Goal: Information Seeking & Learning: Learn about a topic

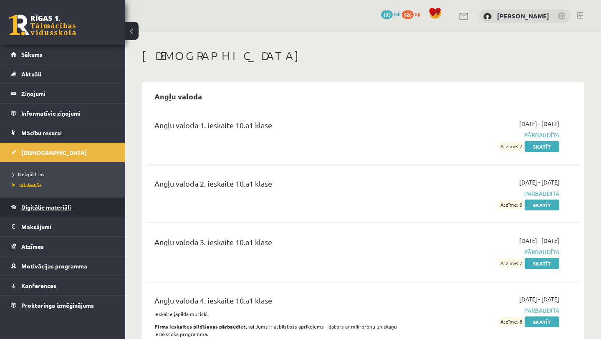
click at [94, 211] on link "Digitālie materiāli" at bounding box center [63, 206] width 104 height 19
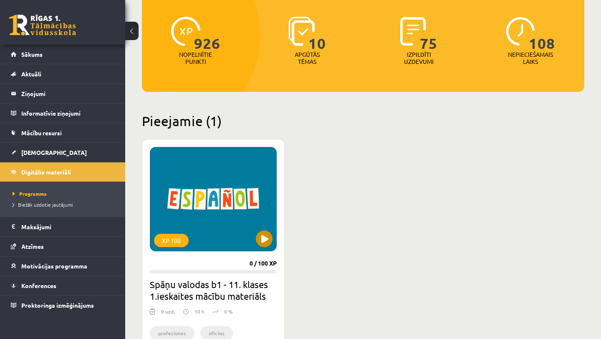
scroll to position [113, 0]
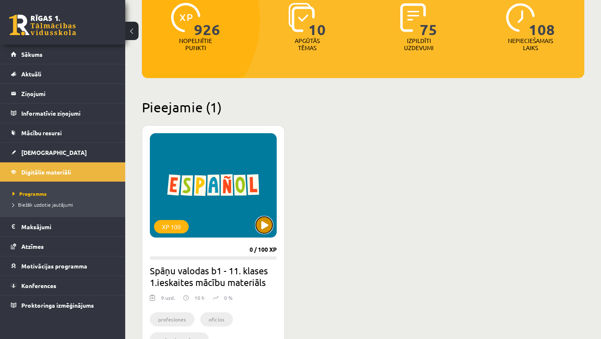
click at [266, 221] on button at bounding box center [264, 225] width 17 height 17
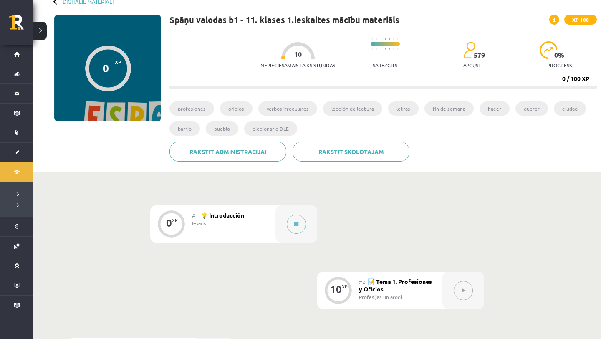
scroll to position [63, 0]
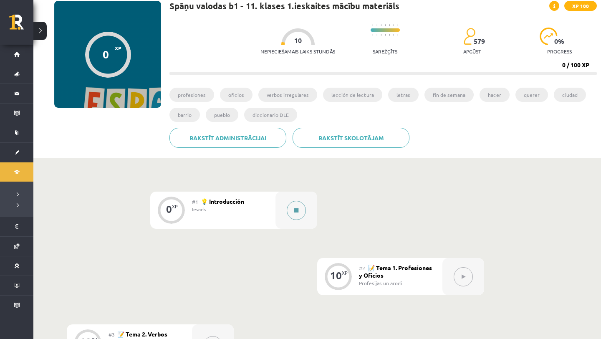
click at [294, 212] on icon at bounding box center [296, 210] width 4 height 5
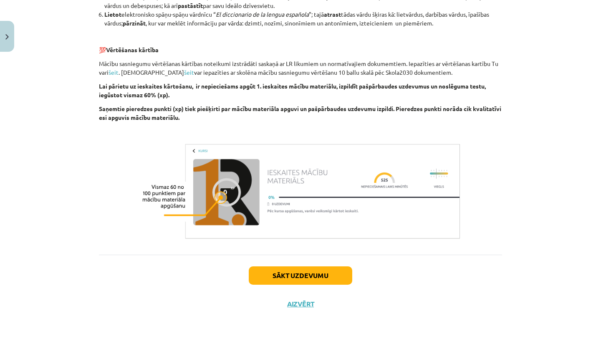
scroll to position [1096, 0]
click at [343, 273] on button "Sākt uzdevumu" at bounding box center [301, 275] width 104 height 18
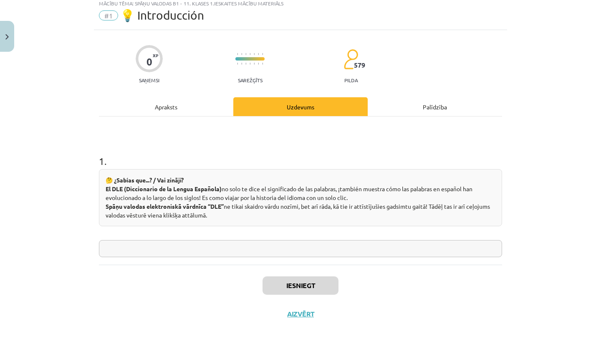
scroll to position [21, 0]
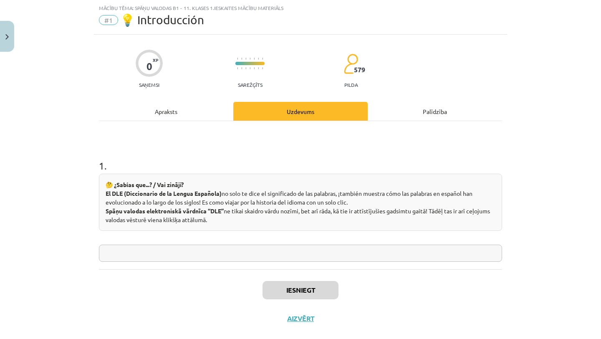
click at [341, 263] on div "1 . 🤔 ¿Sabías que...? / Vai zināji? El DLE (Diccionario de la Lengua Española) …" at bounding box center [300, 195] width 403 height 148
click at [344, 252] on input "text" at bounding box center [300, 253] width 403 height 17
type input "*"
click at [117, 254] on input "********" at bounding box center [300, 253] width 403 height 17
type input "********"
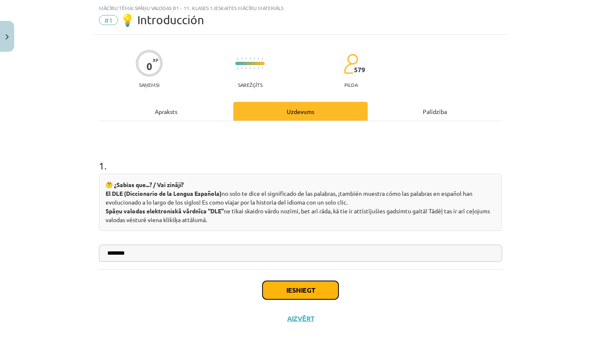
click at [289, 284] on button "Iesniegt" at bounding box center [301, 290] width 76 height 18
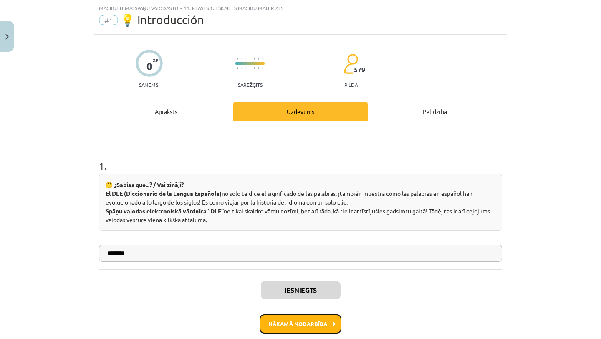
click at [283, 323] on button "Nākamā nodarbība" at bounding box center [301, 323] width 82 height 19
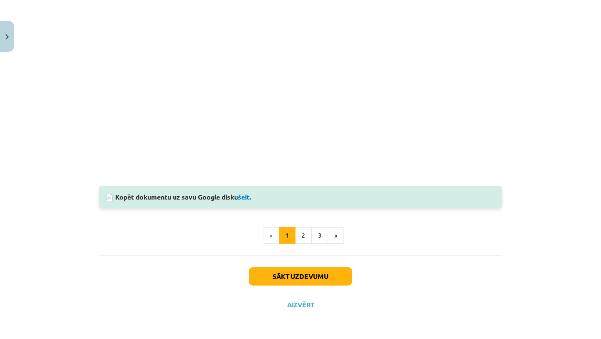
scroll to position [871, 0]
click at [307, 242] on button "2" at bounding box center [303, 234] width 17 height 17
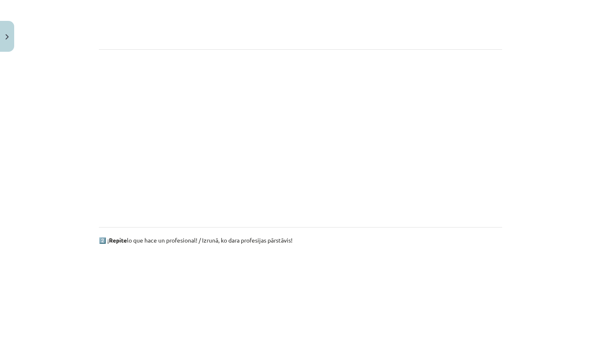
scroll to position [523, 0]
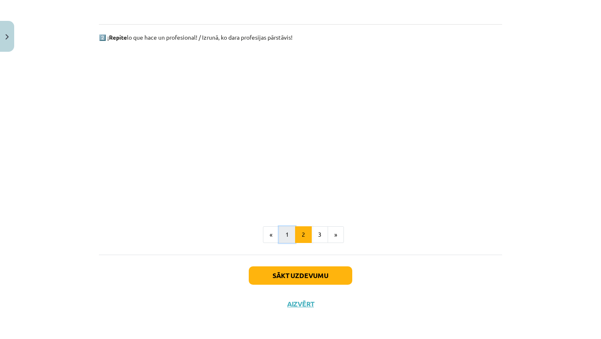
click at [292, 240] on button "1" at bounding box center [287, 234] width 17 height 17
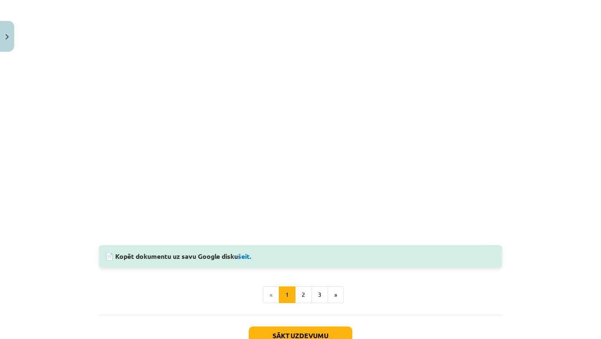
scroll to position [871, 0]
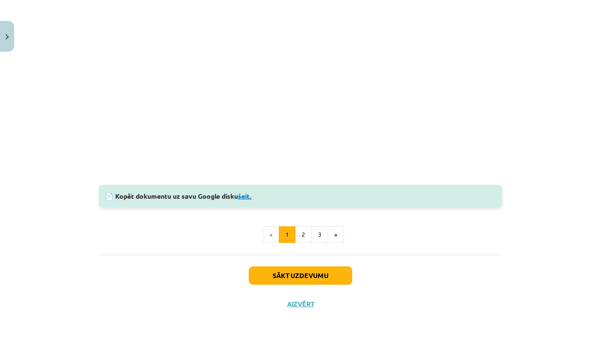
click at [244, 198] on link "šeit." at bounding box center [245, 196] width 14 height 9
click at [299, 230] on button "2" at bounding box center [303, 234] width 17 height 17
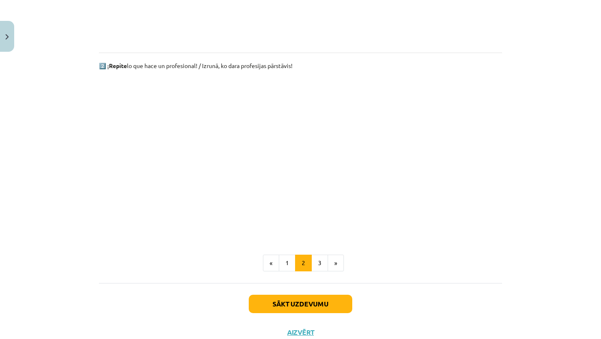
scroll to position [498, 0]
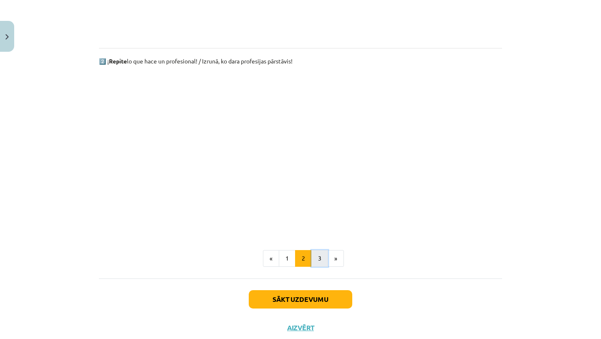
click at [324, 255] on button "3" at bounding box center [319, 258] width 17 height 17
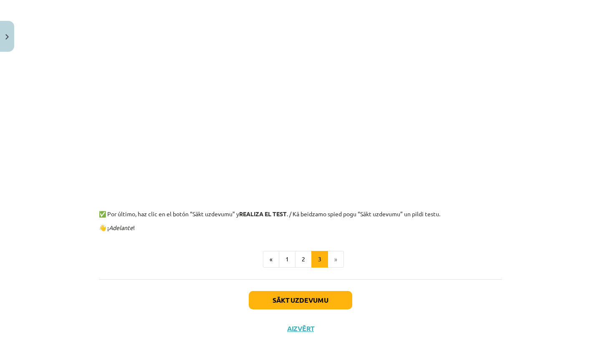
scroll to position [273, 0]
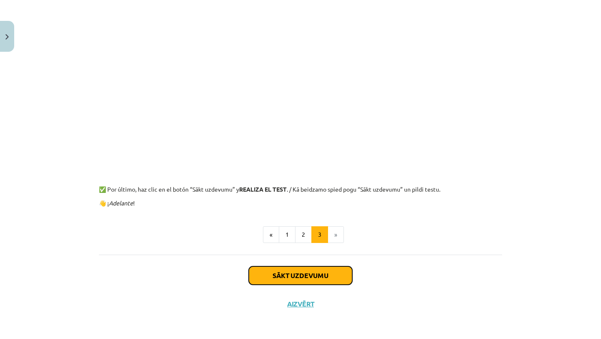
click at [340, 277] on button "Sākt uzdevumu" at bounding box center [301, 275] width 104 height 18
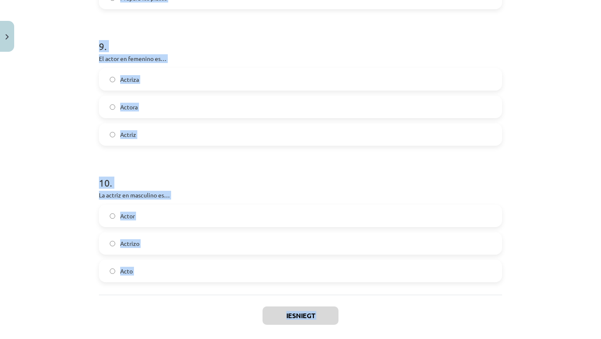
scroll to position [1272, 0]
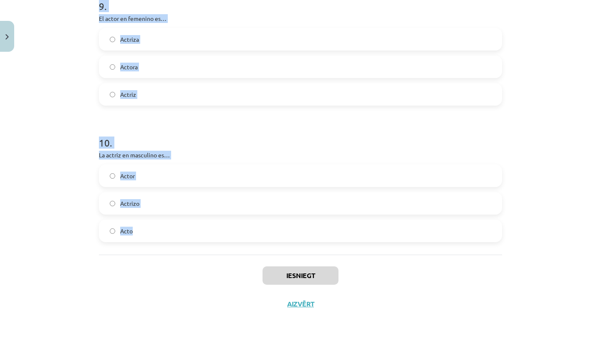
drag, startPoint x: 99, startPoint y: 102, endPoint x: 197, endPoint y: 244, distance: 172.5
copy form "¿Qué profesión no cambia según el género? / dzimtē nemainās Bombero Estudiante …"
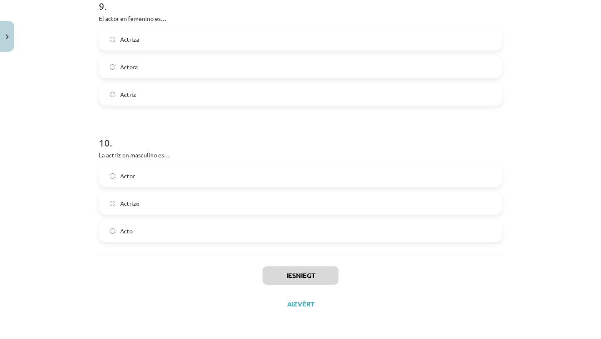
click at [195, 261] on div "Iesniegt Aizvērt" at bounding box center [300, 284] width 403 height 58
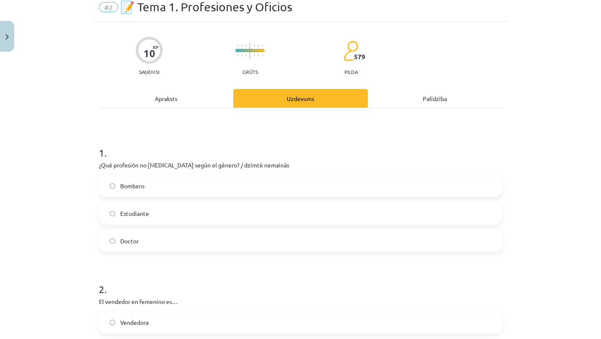
scroll to position [38, 0]
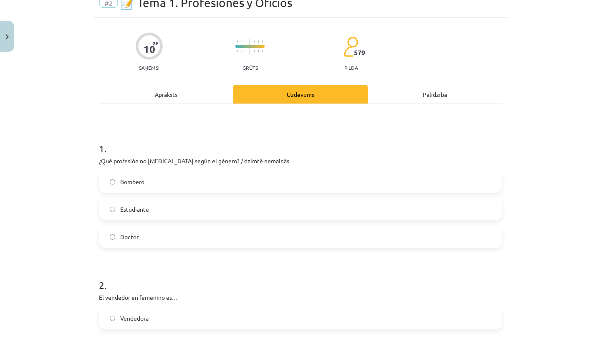
click at [196, 244] on label "Doctor" at bounding box center [300, 236] width 401 height 21
click at [184, 209] on label "Estudiante" at bounding box center [300, 209] width 401 height 21
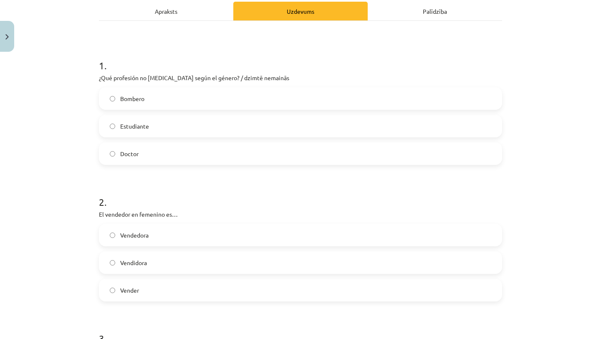
scroll to position [124, 0]
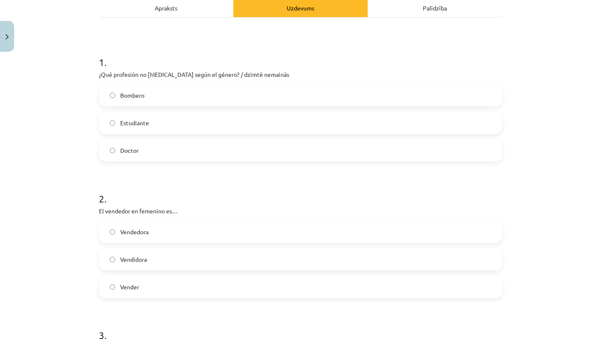
click at [171, 235] on label "Vendedora" at bounding box center [300, 231] width 401 height 21
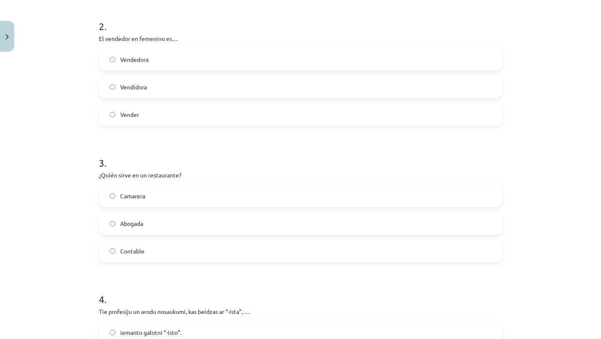
scroll to position [310, 0]
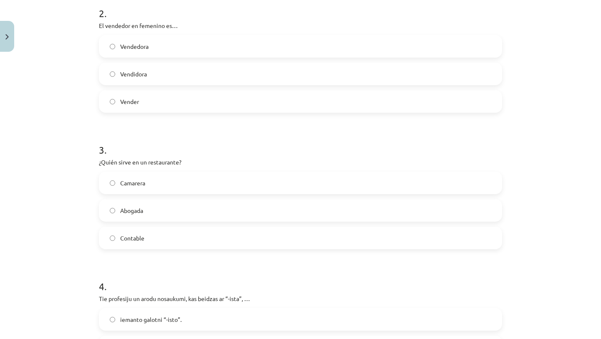
click at [130, 184] on span "Camarera" at bounding box center [132, 183] width 25 height 9
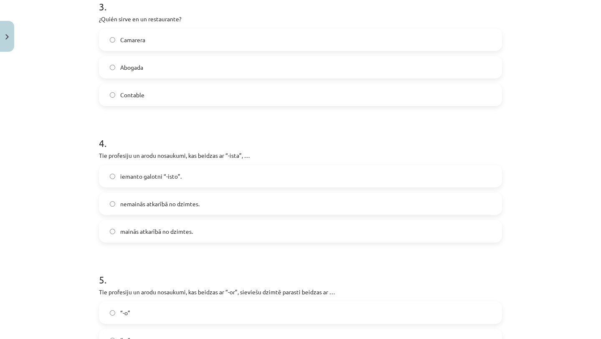
scroll to position [457, 0]
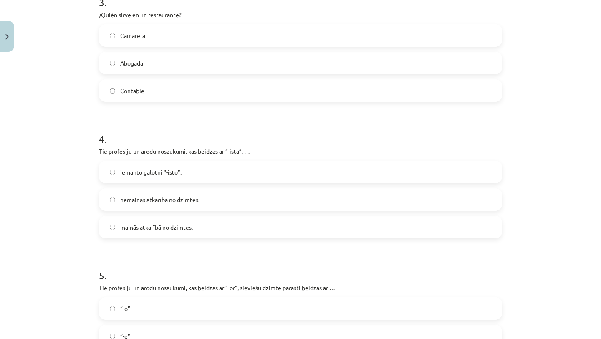
click at [182, 209] on label "nemainās atkarībā no dzimtes." at bounding box center [300, 199] width 401 height 21
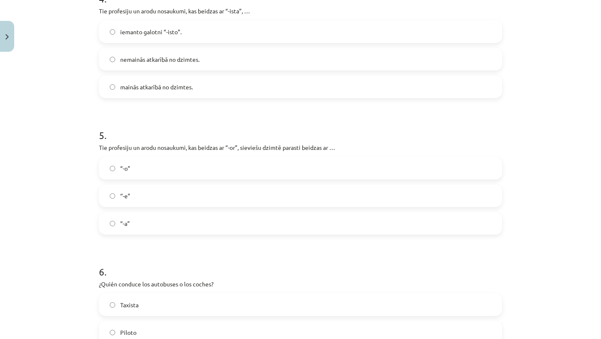
scroll to position [606, 0]
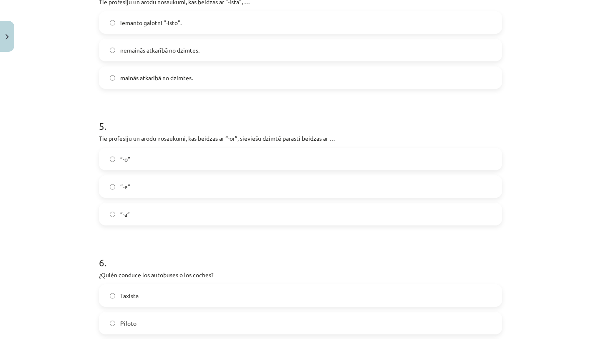
click at [155, 212] on label "“-a”" at bounding box center [300, 214] width 401 height 21
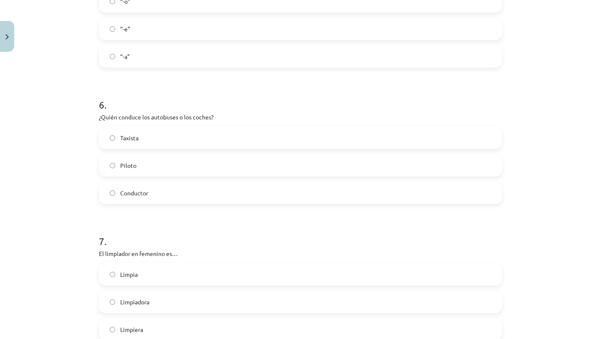
scroll to position [770, 0]
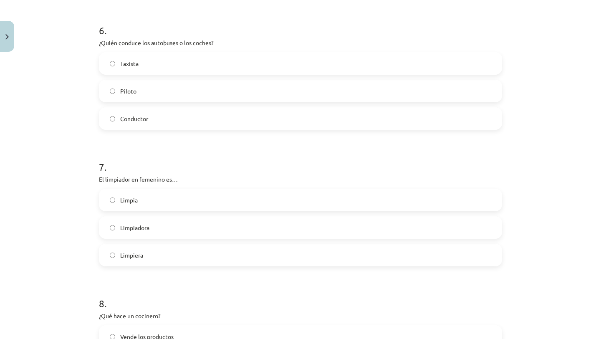
click at [166, 118] on label "Conductor" at bounding box center [300, 118] width 401 height 21
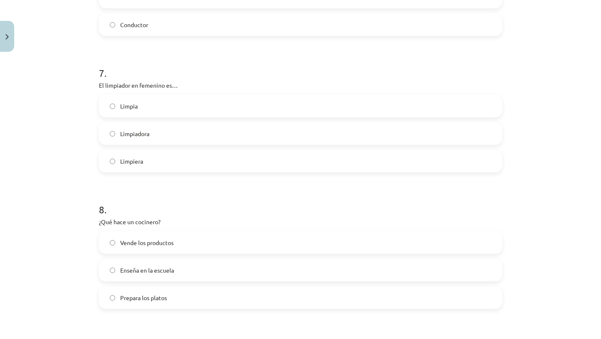
scroll to position [934, 0]
click at [207, 130] on label "Limpiadora" at bounding box center [300, 132] width 401 height 21
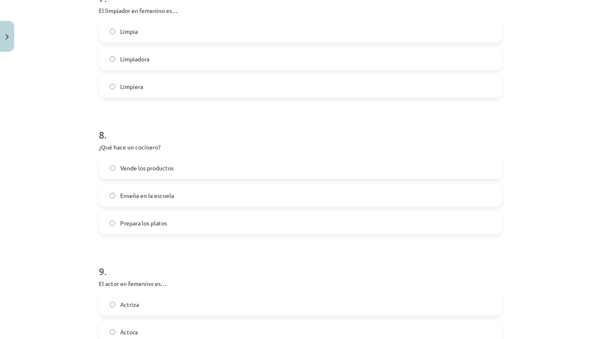
scroll to position [1022, 0]
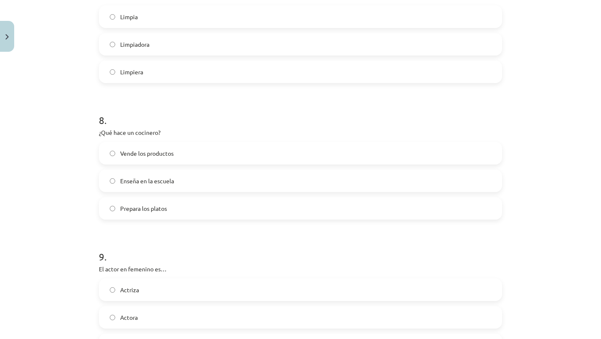
click at [177, 216] on label "Prepara los platos" at bounding box center [300, 208] width 401 height 21
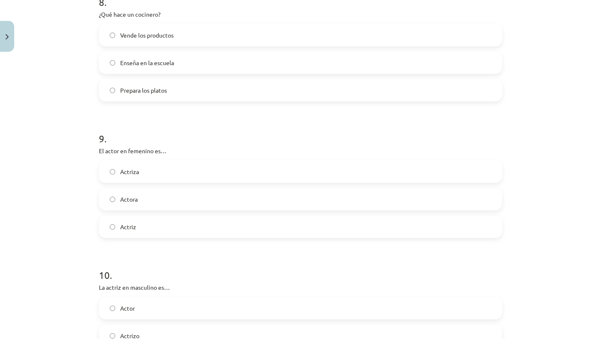
scroll to position [1149, 0]
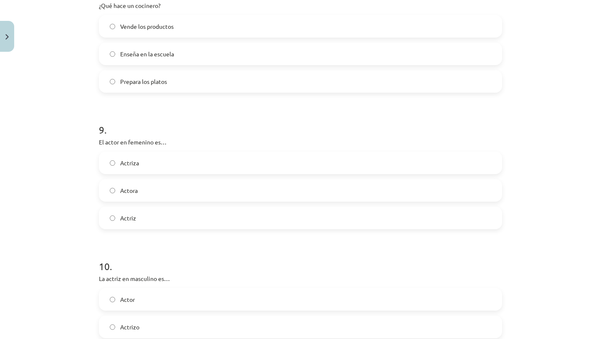
click at [154, 221] on label "Actriz" at bounding box center [300, 217] width 401 height 21
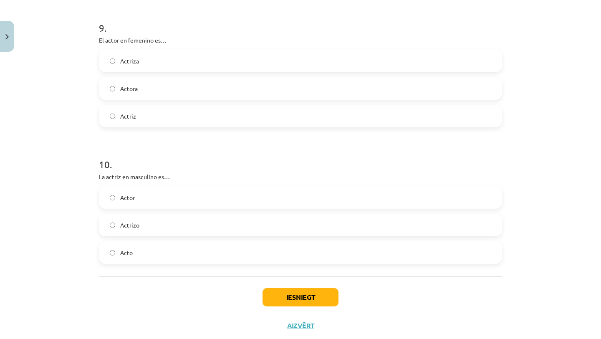
scroll to position [1258, 0]
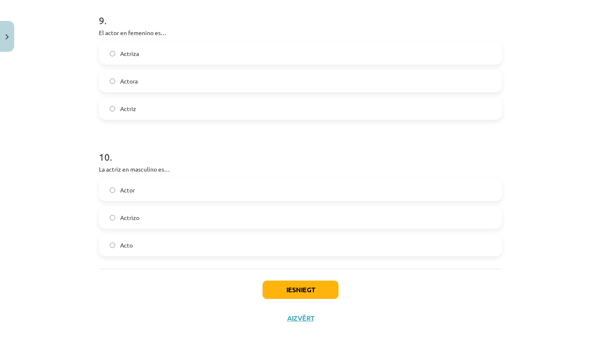
click at [176, 183] on label "Actor" at bounding box center [300, 189] width 401 height 21
click at [284, 288] on button "Iesniegt" at bounding box center [301, 289] width 76 height 18
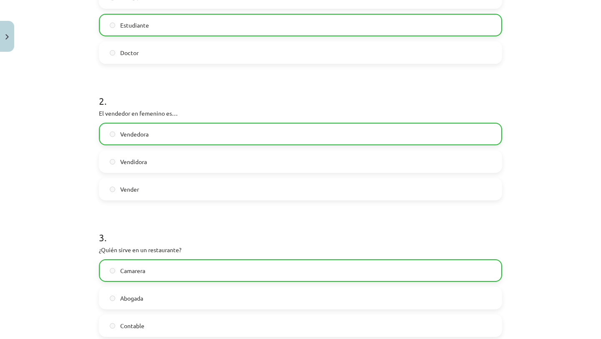
scroll to position [0, 0]
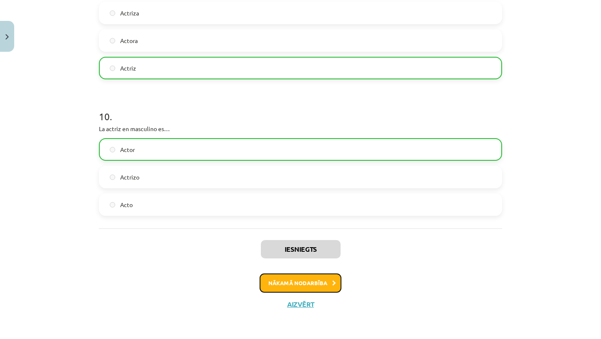
click at [284, 288] on button "Nākamā nodarbība" at bounding box center [301, 282] width 82 height 19
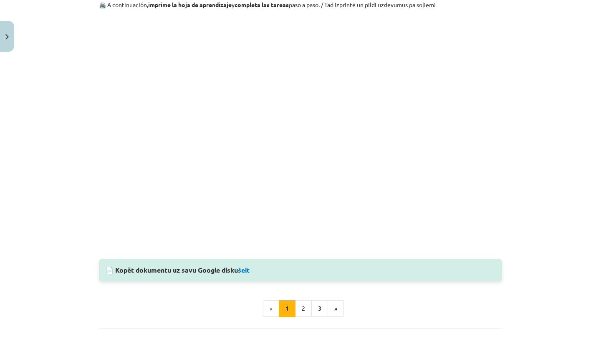
scroll to position [795, 0]
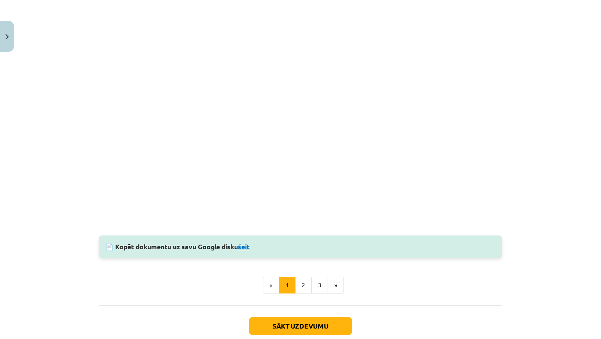
click at [250, 248] on link "šeit" at bounding box center [244, 246] width 12 height 9
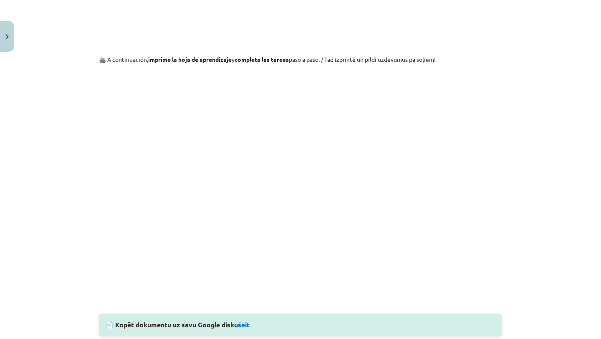
scroll to position [819, 0]
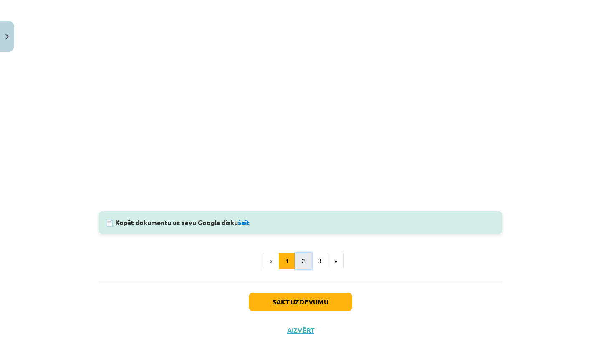
click at [303, 256] on button "2" at bounding box center [303, 260] width 17 height 17
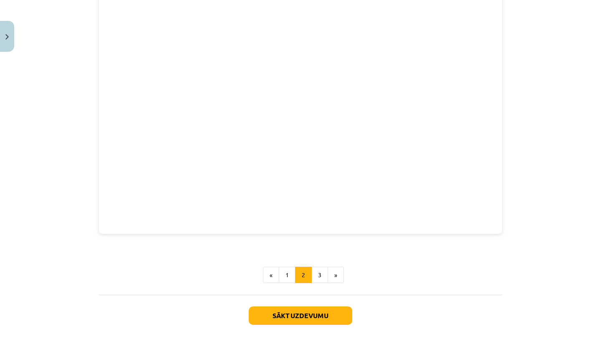
scroll to position [198, 0]
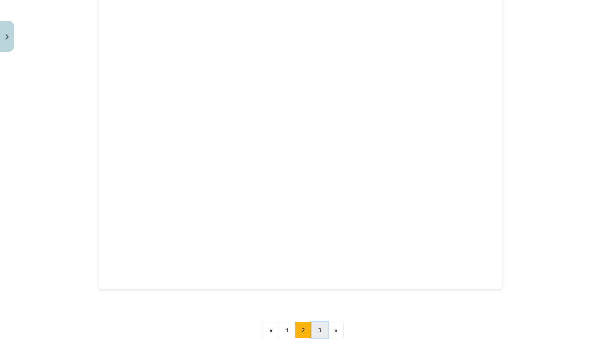
click at [321, 326] on button "3" at bounding box center [319, 330] width 17 height 17
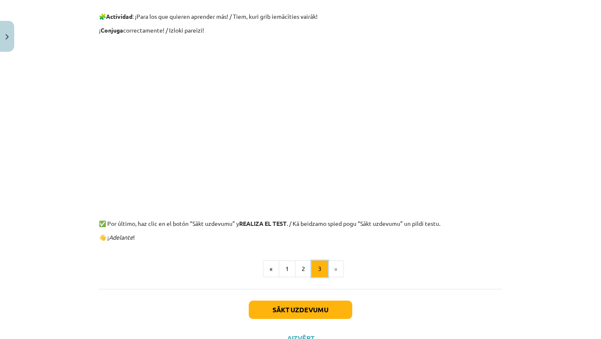
scroll to position [149, 0]
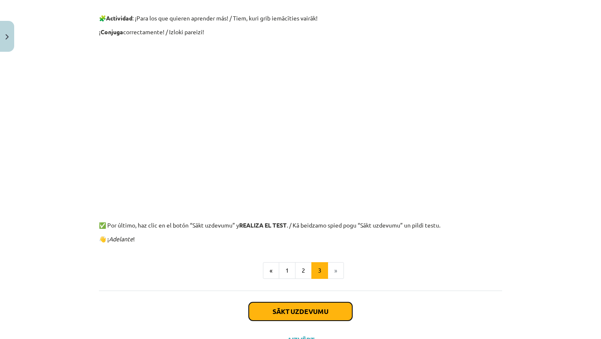
click at [336, 311] on button "Sākt uzdevumu" at bounding box center [301, 311] width 104 height 18
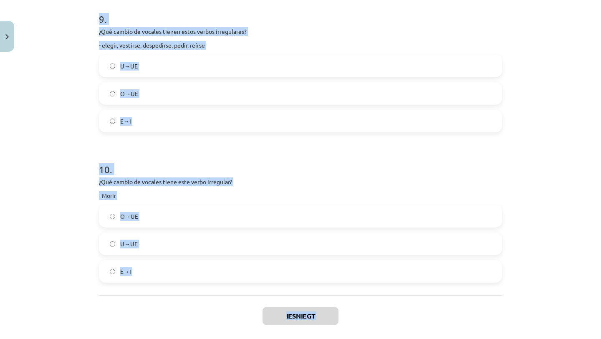
scroll to position [1368, 0]
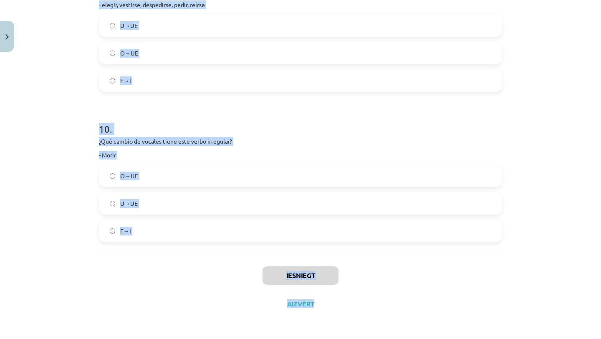
drag, startPoint x: 99, startPoint y: 189, endPoint x: 247, endPoint y: 338, distance: 209.8
click at [247, 338] on div "Mācību tēma: Spāņu valodas b1 - 11. klases 1.ieskaites mācību materiāls #3 📝 Te…" at bounding box center [300, 169] width 601 height 339
copy div "1 . Kur darbības vārds “ver” ir izlocīts pareizi (ievēro arī secību)! veo, ve, …"
click at [362, 129] on h1 "10 ." at bounding box center [300, 122] width 403 height 26
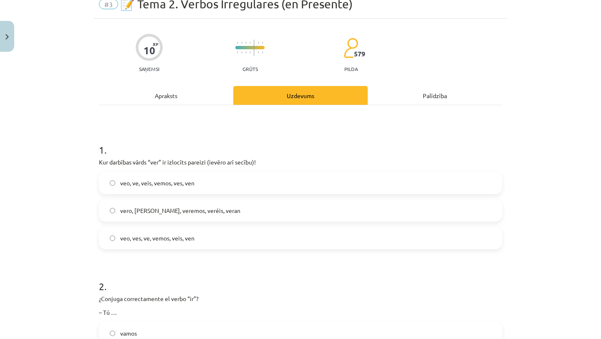
scroll to position [37, 0]
click at [192, 242] on label "veo, ves, ve, vemos, veis, ven" at bounding box center [300, 237] width 401 height 21
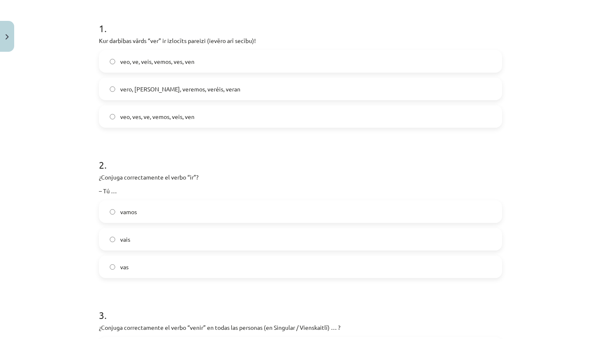
scroll to position [165, 0]
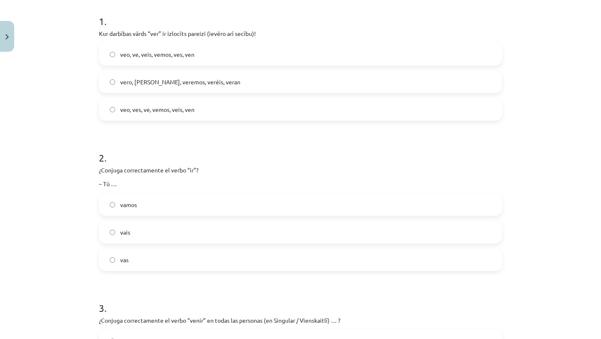
click at [141, 254] on label "vas" at bounding box center [300, 259] width 401 height 21
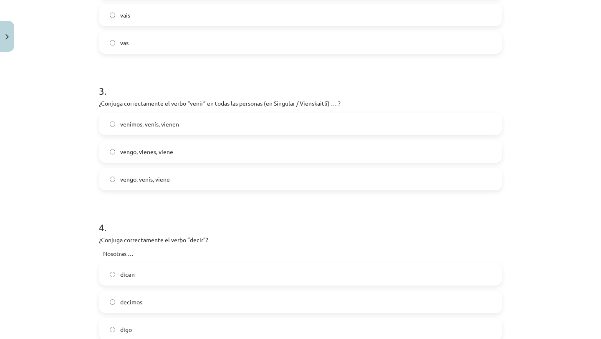
scroll to position [388, 0]
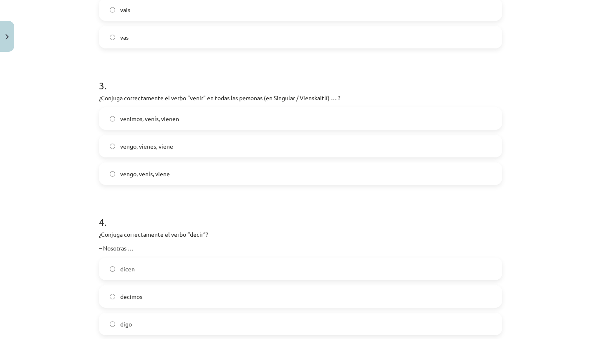
click at [172, 148] on span "vengo, vienes, viene" at bounding box center [146, 146] width 53 height 9
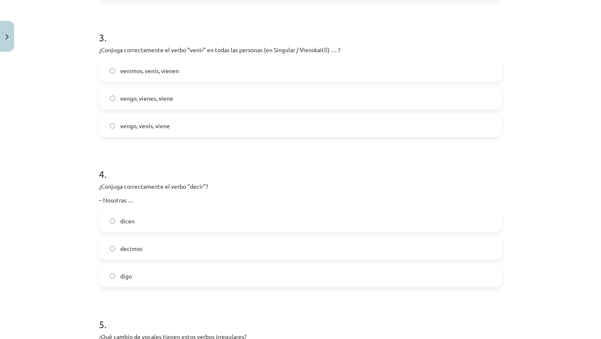
scroll to position [438, 0]
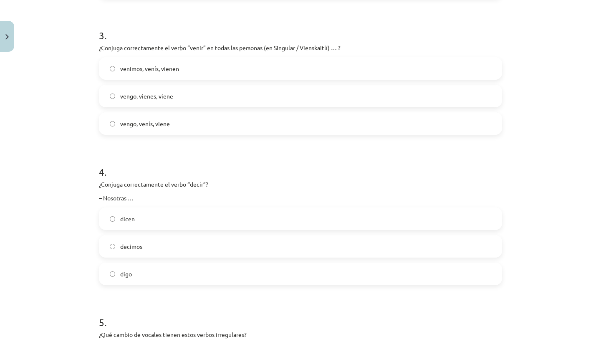
click at [159, 248] on label "decimos" at bounding box center [300, 246] width 401 height 21
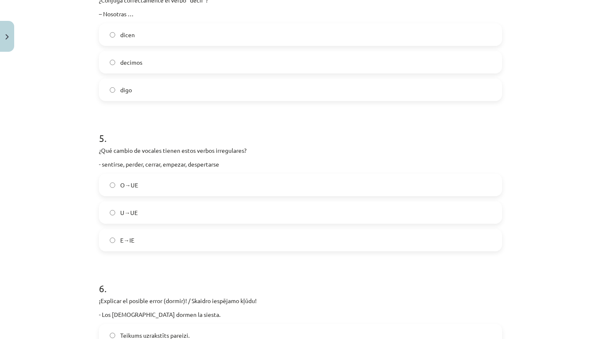
scroll to position [627, 0]
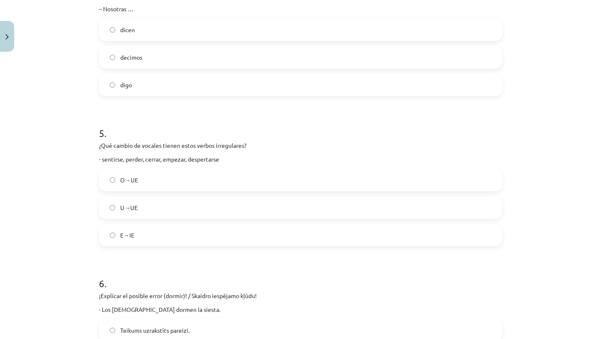
click at [136, 236] on label "E→IE" at bounding box center [300, 235] width 401 height 21
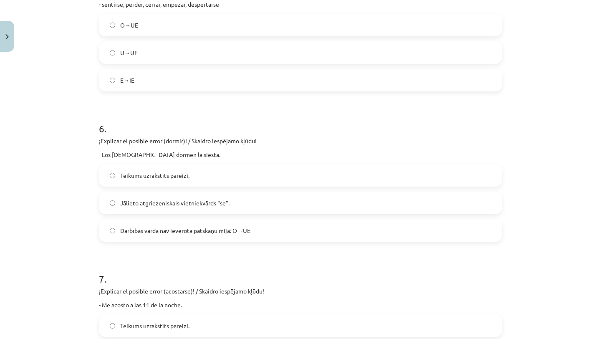
scroll to position [787, 0]
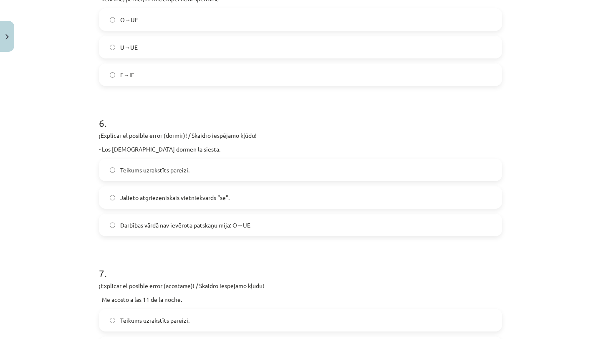
click at [193, 226] on span "Darbības vārdā nav ievērota patskaņu mija: O→UE" at bounding box center [185, 225] width 130 height 9
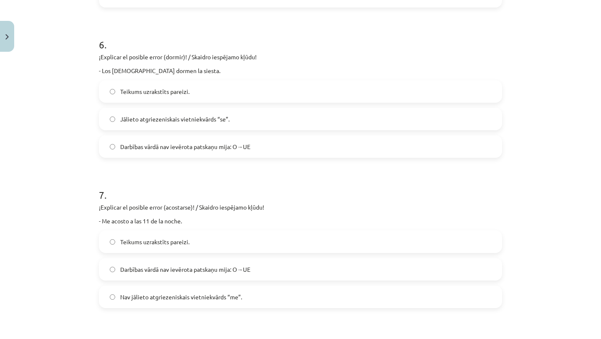
scroll to position [875, 0]
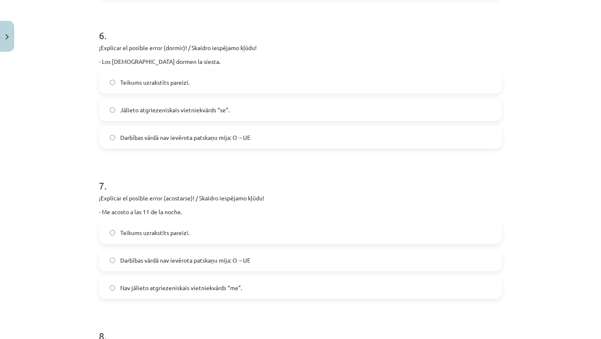
click at [203, 260] on span "Darbības vārdā nav ievērota patskaņu mija: O→UE" at bounding box center [185, 260] width 130 height 9
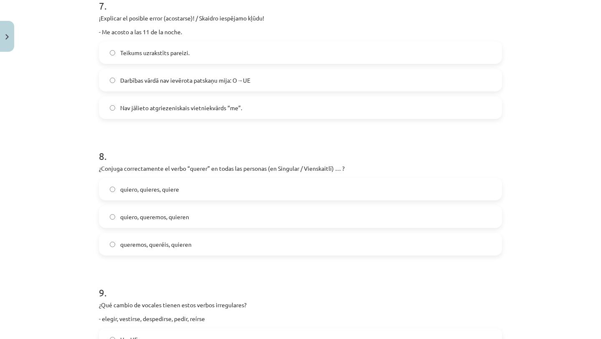
scroll to position [1070, 0]
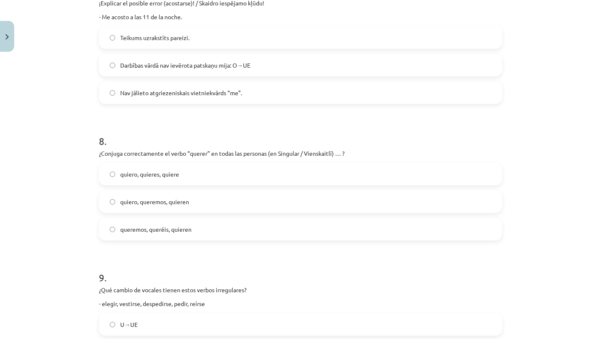
click at [215, 166] on label "quiero, quieres, quiere" at bounding box center [300, 174] width 401 height 21
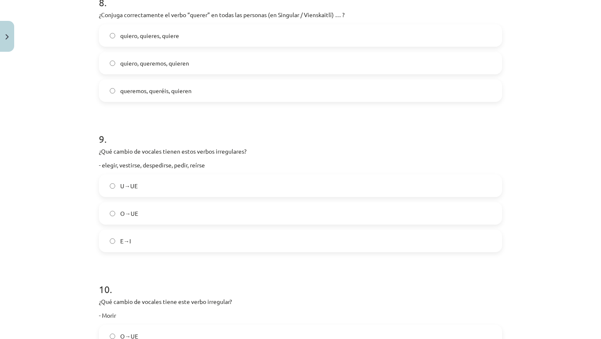
scroll to position [1212, 0]
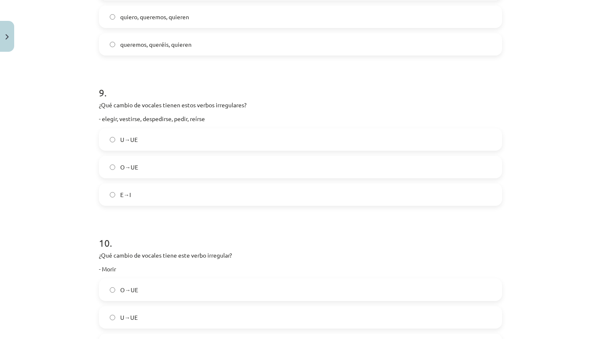
click at [172, 189] on label "E→I" at bounding box center [300, 194] width 401 height 21
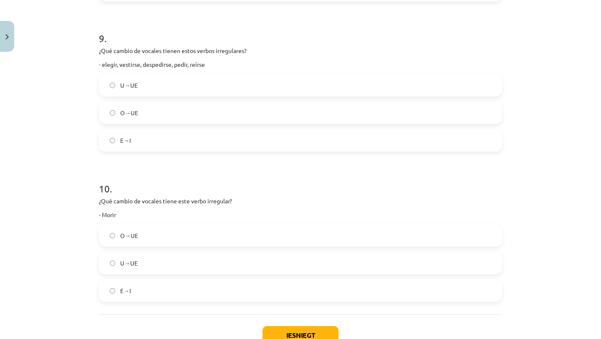
click at [164, 240] on label "O→UE" at bounding box center [300, 235] width 401 height 21
click at [319, 332] on button "Iesniegt" at bounding box center [301, 335] width 76 height 18
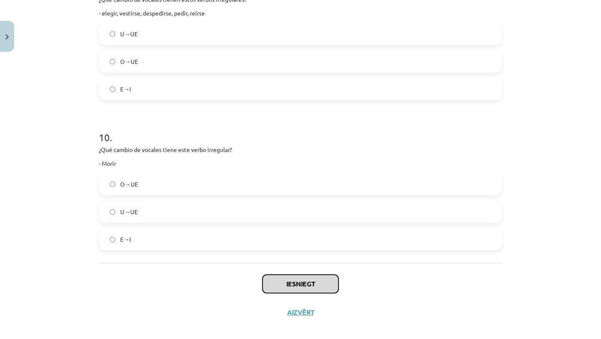
scroll to position [1368, 0]
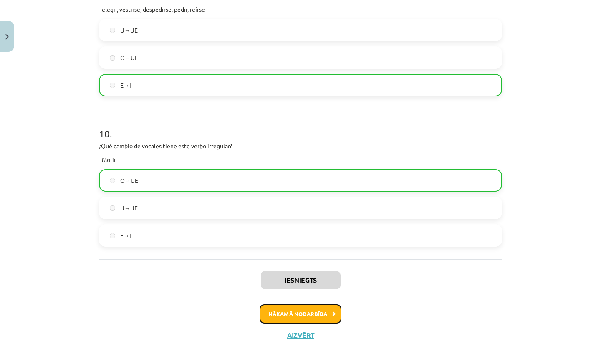
click at [317, 308] on button "Nākamā nodarbība" at bounding box center [301, 313] width 82 height 19
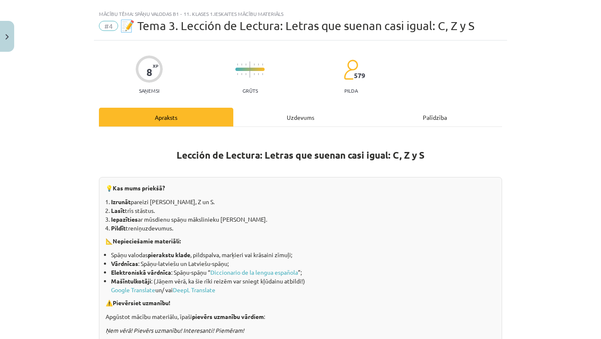
scroll to position [0, 0]
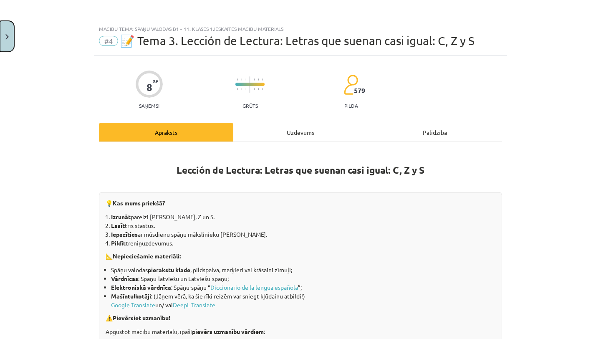
click at [11, 29] on button "Close" at bounding box center [7, 36] width 14 height 31
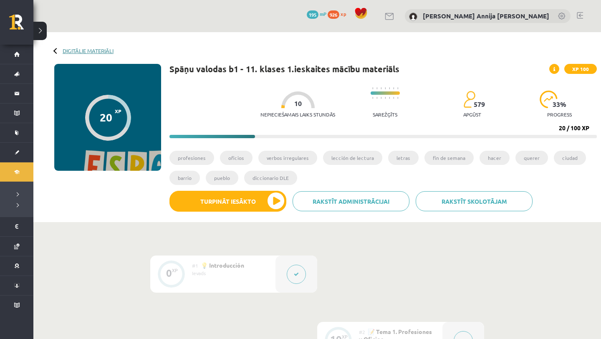
click at [78, 53] on link "Digitālie materiāli" at bounding box center [88, 51] width 51 height 6
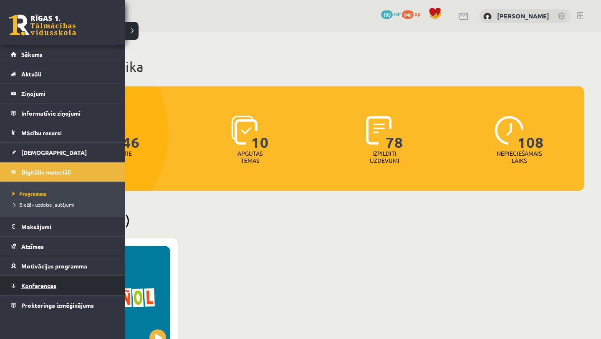
click at [75, 282] on link "Konferences" at bounding box center [63, 285] width 104 height 19
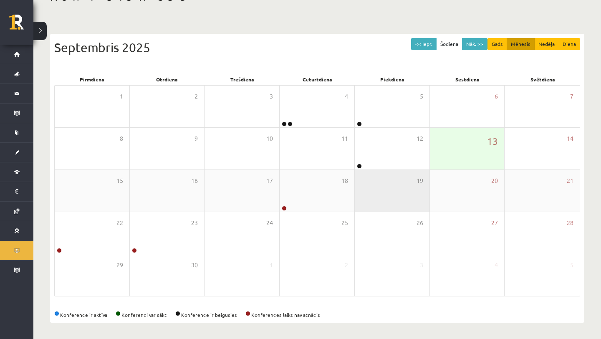
scroll to position [60, 0]
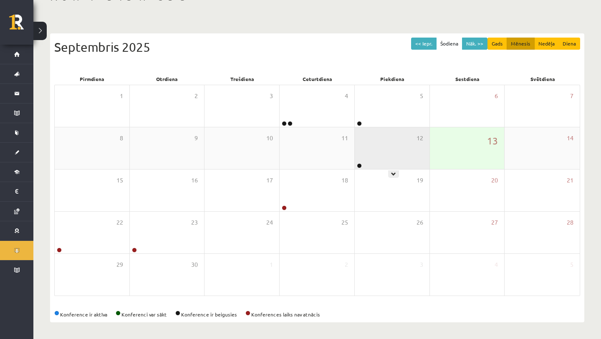
click at [393, 142] on div "12" at bounding box center [392, 148] width 75 height 42
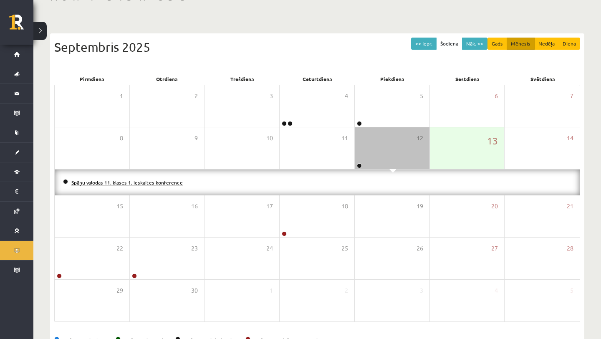
click at [146, 182] on link "Spāņu valodas 11. klases 1. ieskaites konference" at bounding box center [126, 182] width 111 height 7
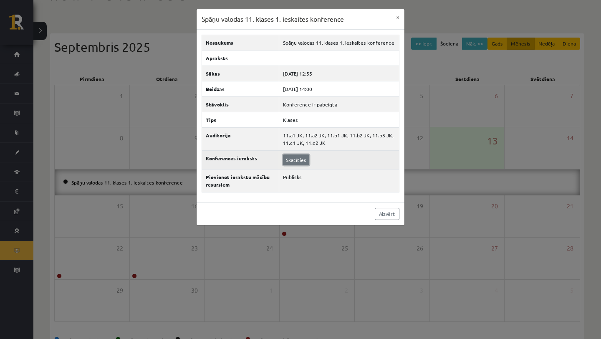
click at [301, 156] on link "Skatīties" at bounding box center [296, 159] width 26 height 11
